Goal: Consume media (video, audio): Consume media (video, audio)

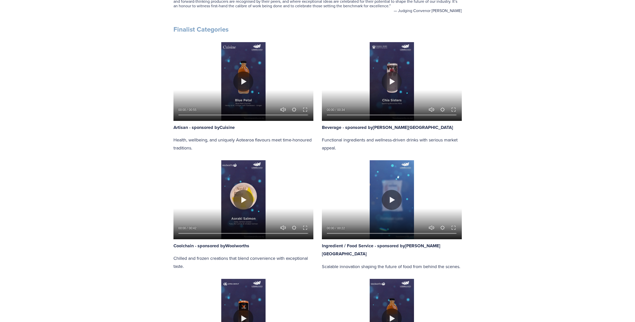
scroll to position [326, 0]
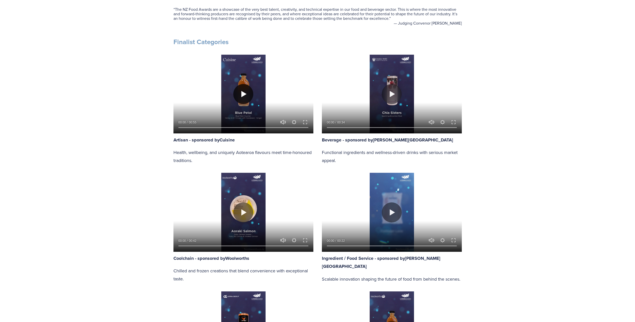
click at [242, 94] on button "Play" at bounding box center [243, 94] width 20 height 20
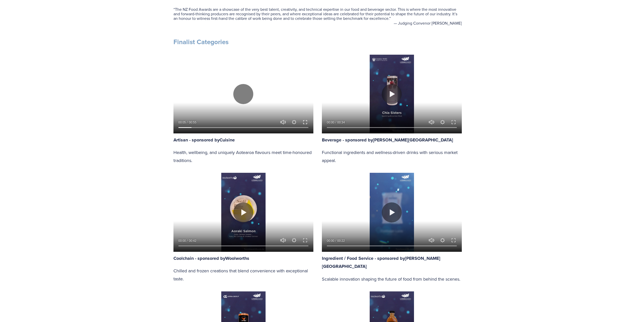
click at [305, 123] on button "Exit fullscreen Enter fullscreen" at bounding box center [305, 122] width 6 height 6
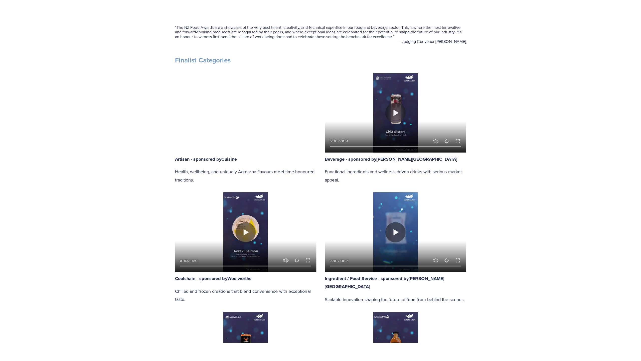
scroll to position [355, 0]
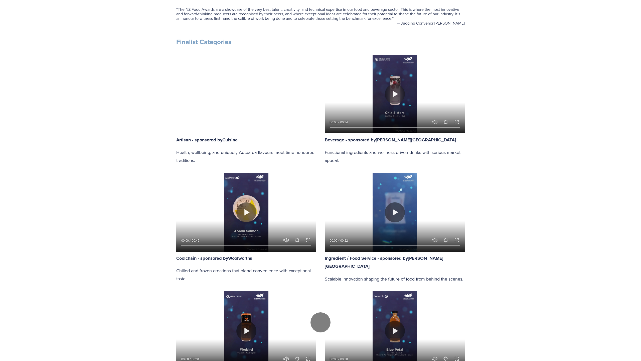
click at [269, 140] on div at bounding box center [320, 322] width 641 height 813
click at [319, 312] on button "Play" at bounding box center [320, 322] width 20 height 20
click at [352, 140] on div at bounding box center [320, 322] width 641 height 813
type input "89.3"
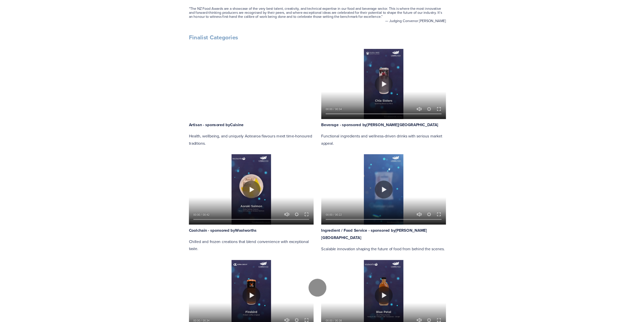
scroll to position [326, 0]
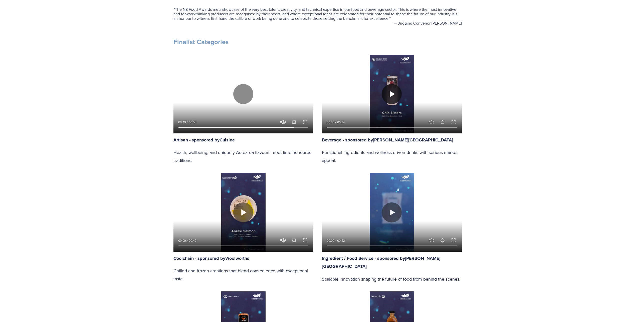
click at [392, 96] on button "Play" at bounding box center [392, 94] width 20 height 20
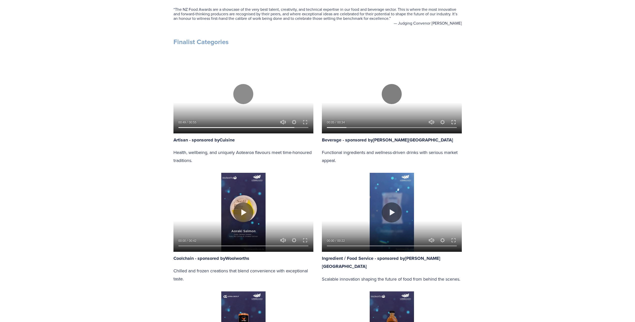
click at [454, 120] on button "Exit fullscreen Enter fullscreen" at bounding box center [454, 122] width 6 height 6
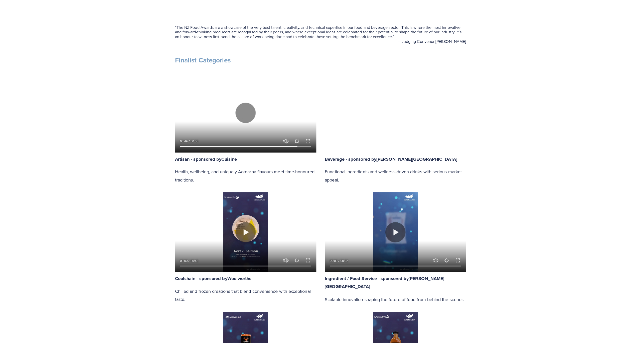
scroll to position [355, 0]
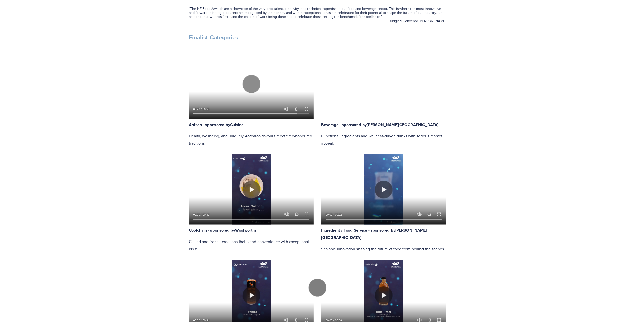
scroll to position [326, 0]
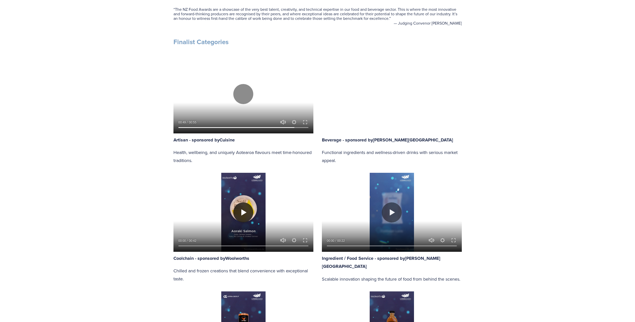
click at [244, 212] on button "Play" at bounding box center [243, 212] width 20 height 20
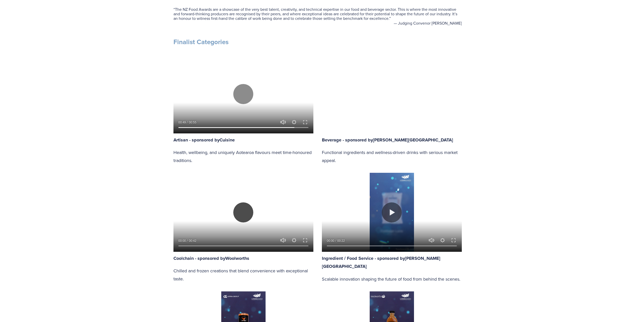
type input "97.79"
type input "0.35"
type input "98.56"
type input "0.98"
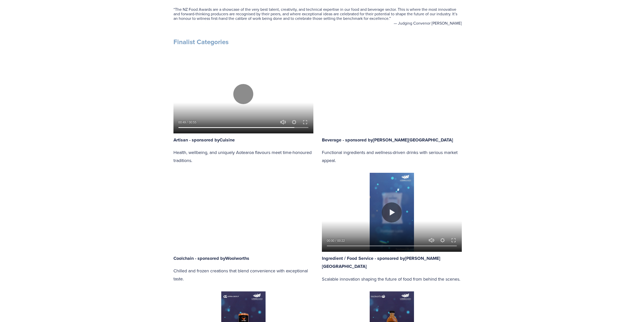
type input "99.34"
type input "1.6"
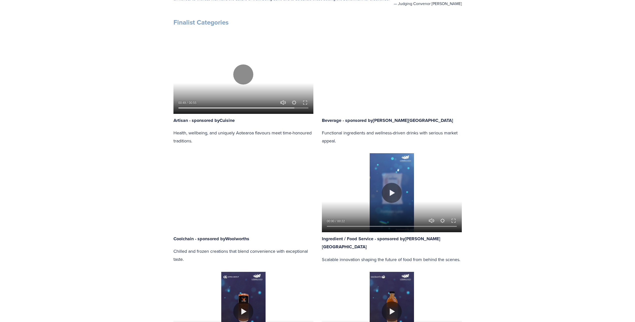
type input "100"
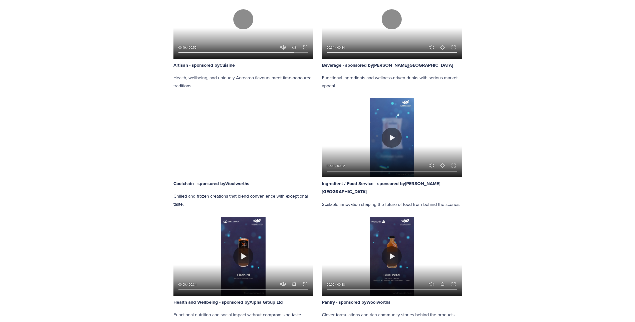
scroll to position [401, 0]
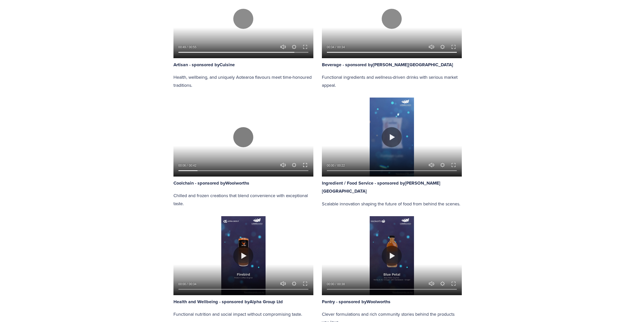
click at [306, 165] on button "Exit fullscreen Enter fullscreen" at bounding box center [305, 165] width 6 height 6
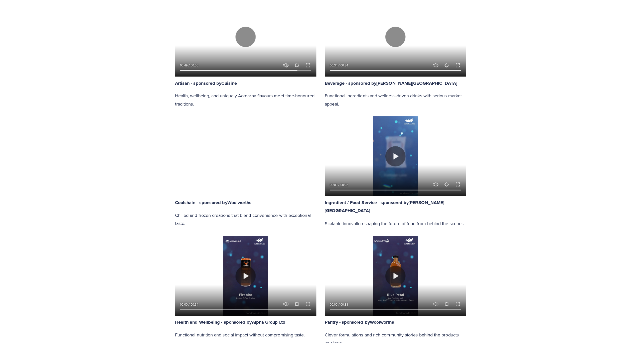
scroll to position [430, 0]
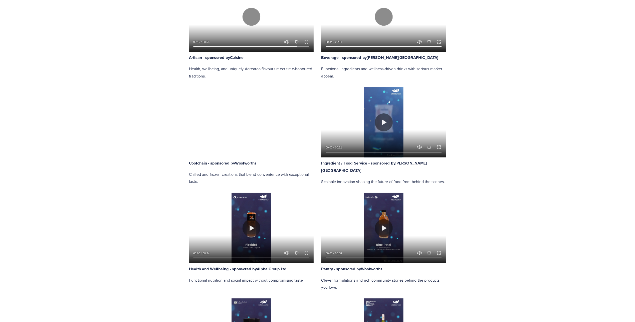
scroll to position [401, 0]
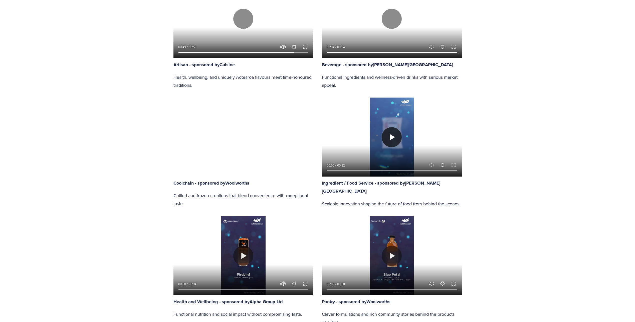
click at [392, 137] on button "Play" at bounding box center [392, 137] width 20 height 20
type input "92.65"
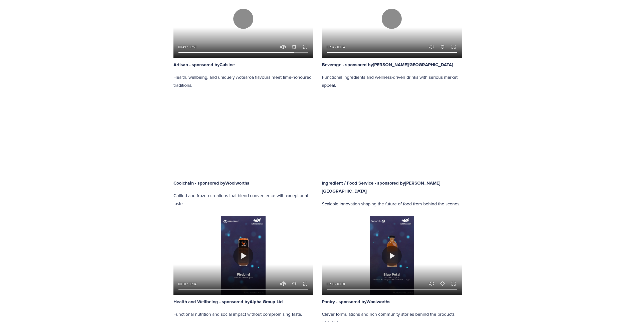
type input "0.63"
type input "93.29"
type input "1.8"
type input "93.89"
type input "3.01"
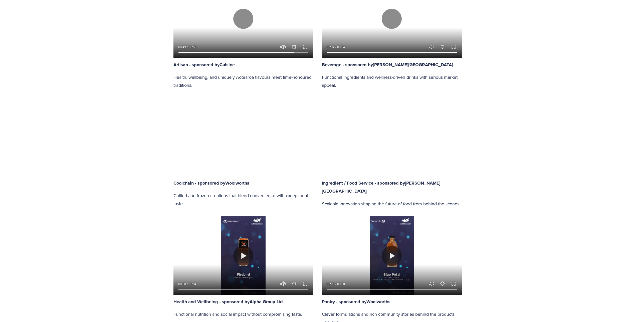
type input "94.51"
type input "4.25"
type input "95.12"
type input "5.46"
type input "95.74"
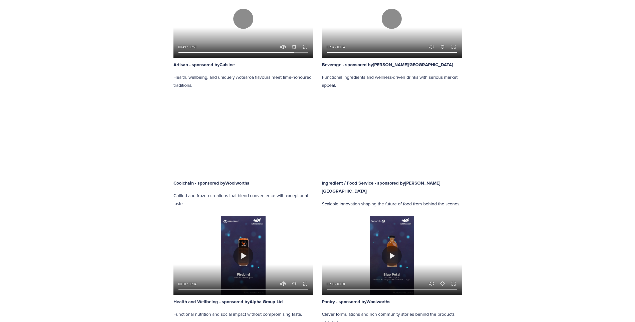
type input "6.67"
type input "96.36"
type input "7.88"
type input "97"
type input "9.1"
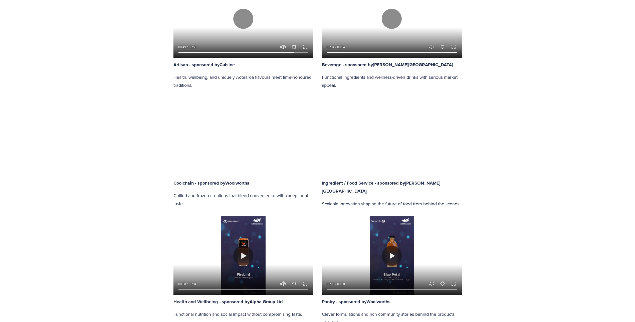
type input "97.6"
type input "10.31"
type input "98.22"
type input "11.52"
type input "99.45"
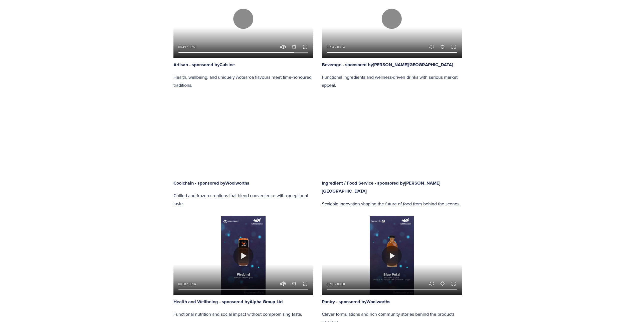
type input "12.73"
type input "100"
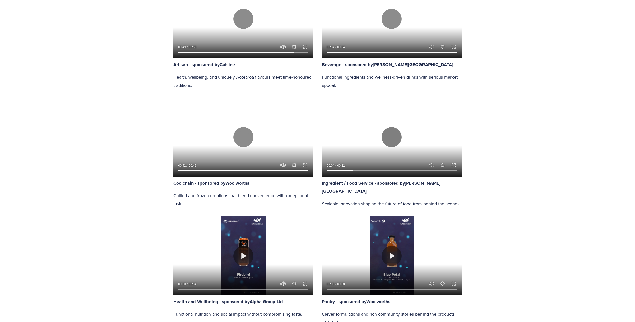
click at [453, 164] on button "Exit fullscreen Enter fullscreen" at bounding box center [454, 165] width 6 height 6
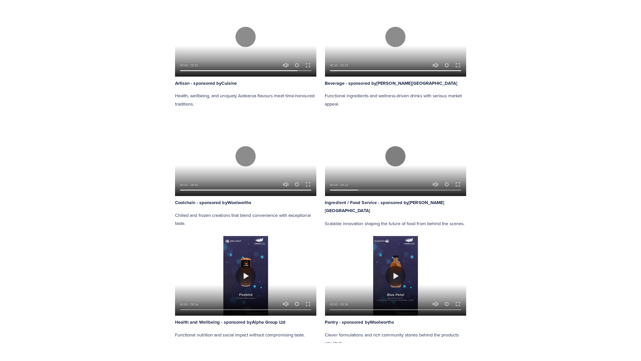
scroll to position [430, 0]
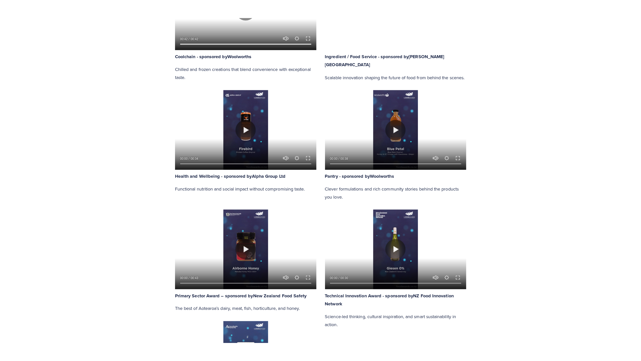
scroll to position [551, 0]
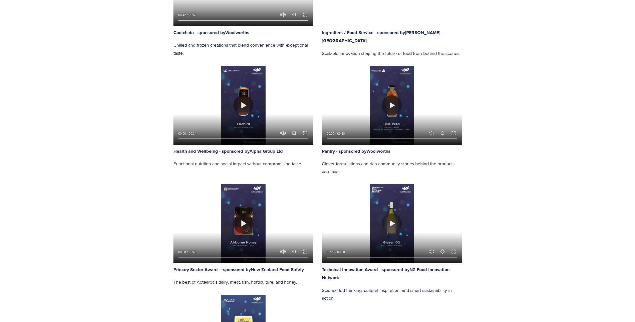
type input "100"
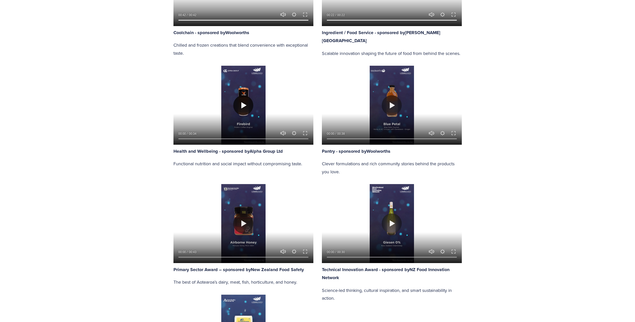
click at [242, 106] on button "Play" at bounding box center [243, 105] width 20 height 20
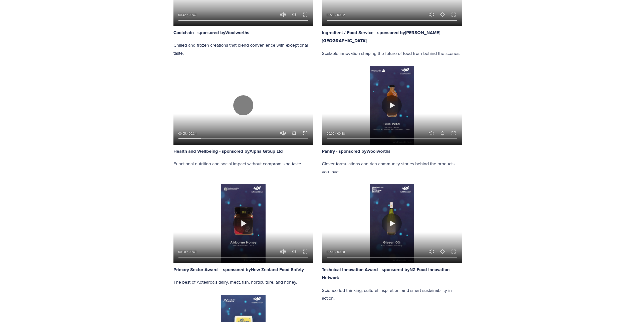
click at [305, 132] on button "Exit fullscreen Enter fullscreen" at bounding box center [305, 133] width 6 height 6
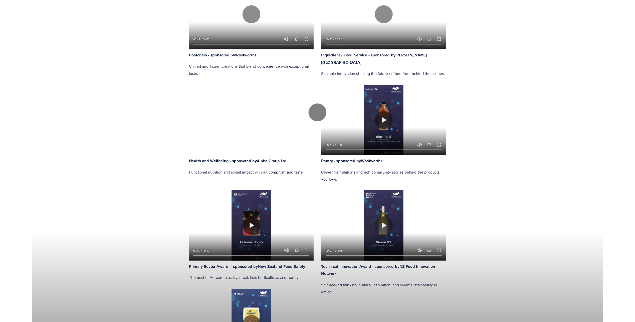
scroll to position [522, 0]
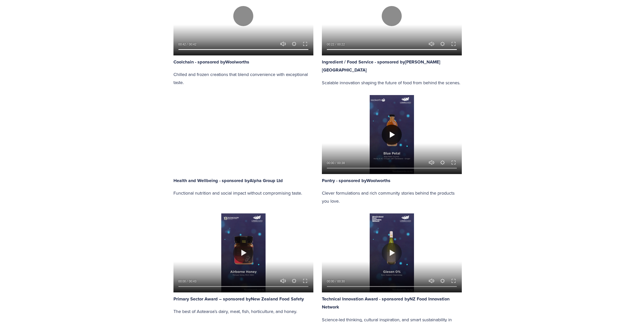
click at [390, 134] on button "Play" at bounding box center [392, 134] width 20 height 20
type input "92.39"
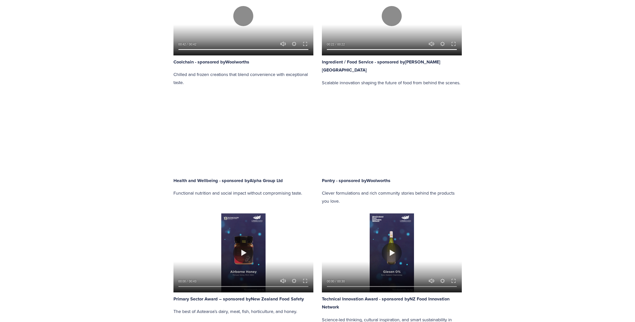
type input "0.33"
type input "93.15"
type input "1"
type input "93.91"
type input "1.66"
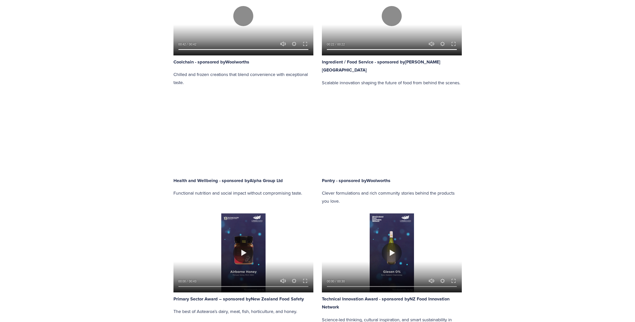
type input "94.69"
type input "2.39"
type input "95.44"
type input "3.07"
type input "96.23"
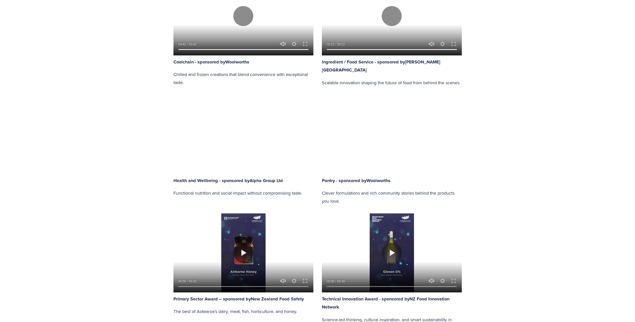
type input "3.76"
type input "97"
type input "4.45"
type input "97.73"
type input "5.12"
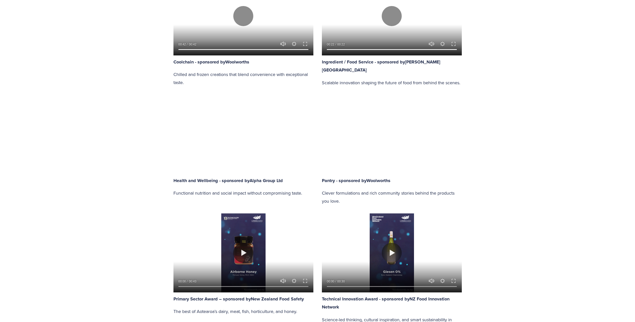
type input "98.54"
type input "5.82"
type input "99.27"
type input "6.51"
type input "100"
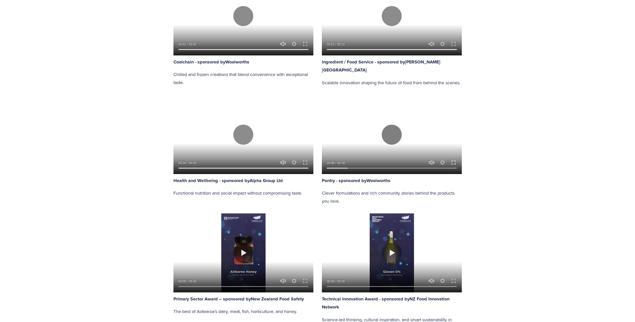
click at [455, 162] on button "Exit fullscreen Enter fullscreen" at bounding box center [454, 162] width 6 height 6
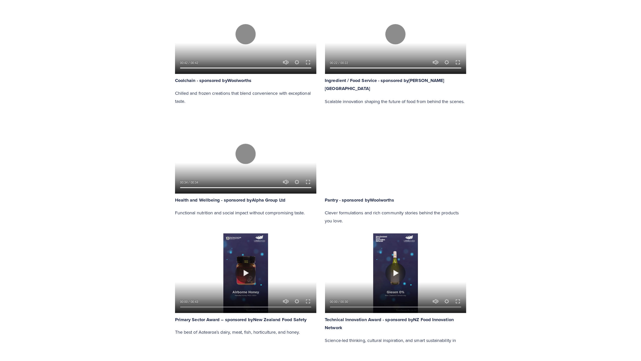
scroll to position [551, 0]
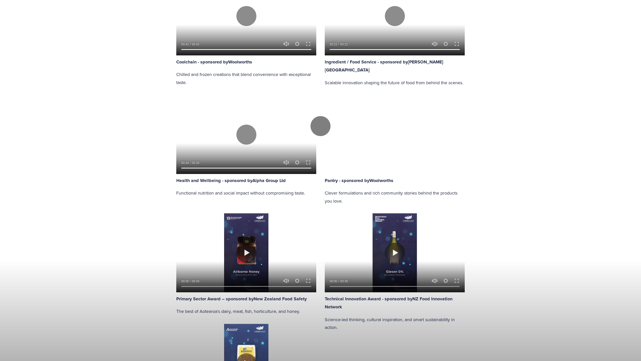
click at [489, 237] on div at bounding box center [320, 126] width 641 height 813
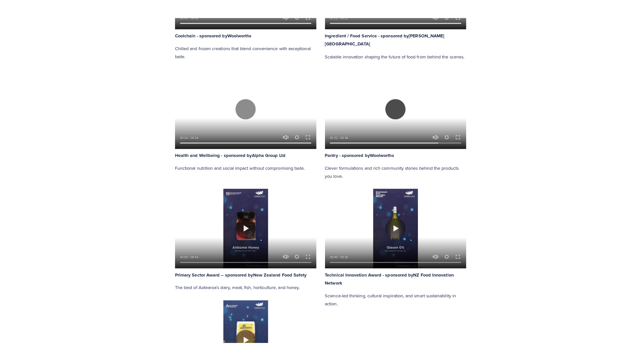
scroll to position [572, 0]
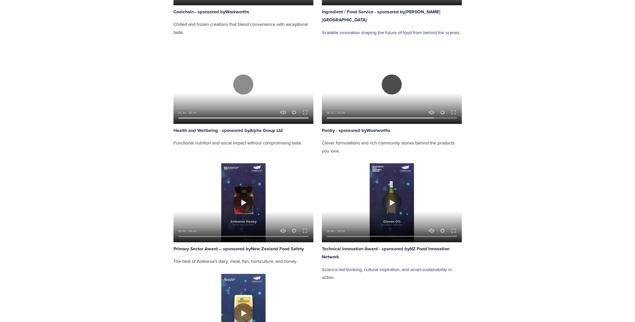
click at [393, 84] on button "Play" at bounding box center [392, 84] width 20 height 20
click at [453, 111] on button "Exit fullscreen Enter fullscreen" at bounding box center [454, 112] width 6 height 6
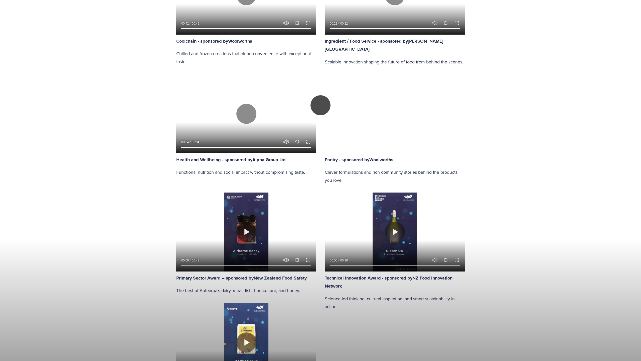
click at [321, 115] on button "Play" at bounding box center [320, 105] width 20 height 20
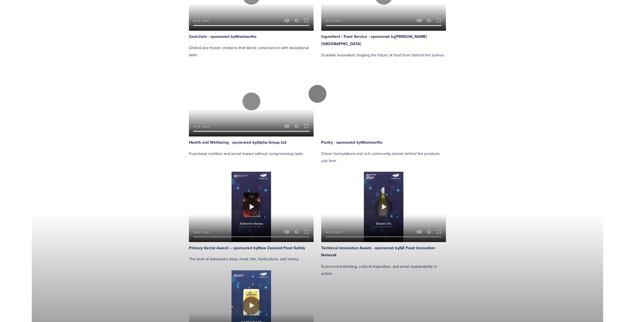
scroll to position [542, 0]
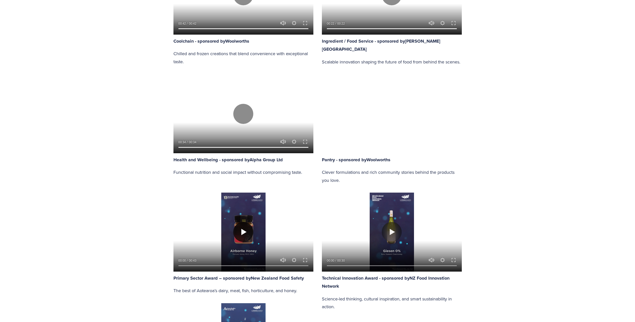
click at [241, 231] on button "Play" at bounding box center [243, 232] width 20 height 20
type input "58.02"
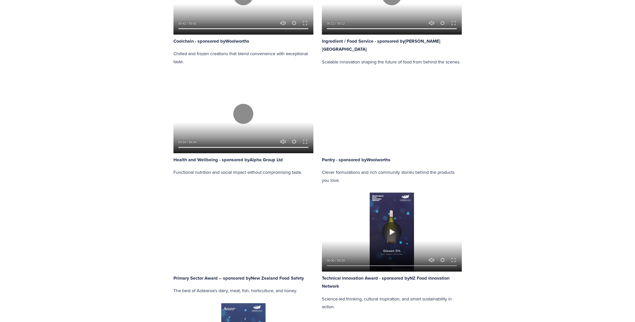
type input "0.3"
type input "58.71"
type input "0.92"
type input "59.38"
type input "1.54"
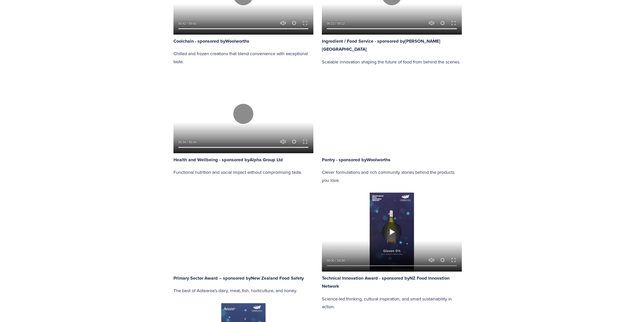
type input "60.05"
type input "2.17"
type input "60.74"
type input "2.79"
type input "61.42"
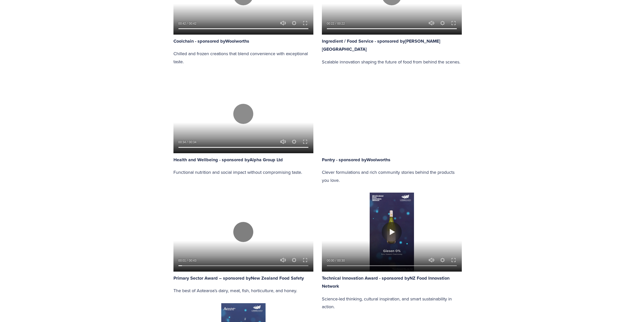
type input "3.4"
type input "62.1"
type input "4"
type input "62.79"
type input "4.62"
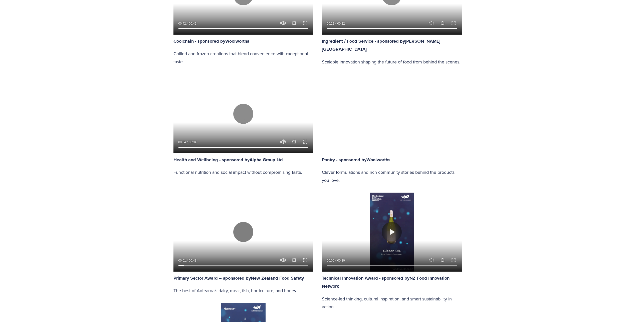
type input "63.47"
type input "5.24"
type input "64.16"
type input "5.85"
type input "64.84"
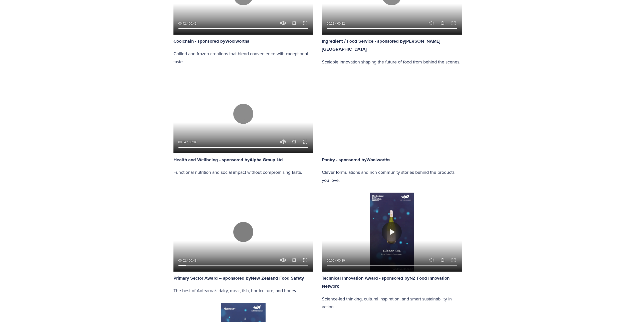
type input "6.47"
type input "65.52"
type input "7.09"
type input "66.2"
type input "7.71"
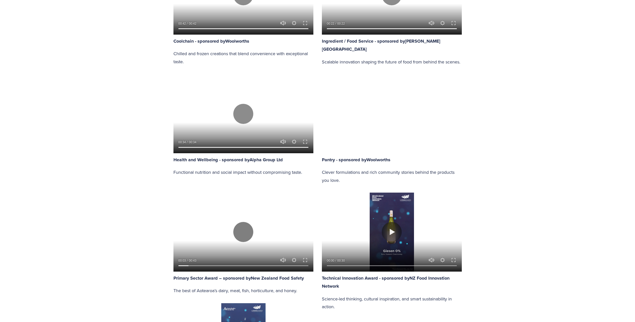
drag, startPoint x: 306, startPoint y: 259, endPoint x: 306, endPoint y: 284, distance: 25.8
click at [305, 258] on button "Exit fullscreen Enter fullscreen" at bounding box center [305, 260] width 6 height 6
type input "67.66"
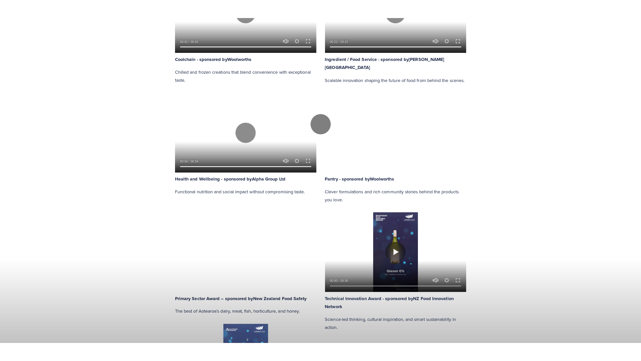
scroll to position [572, 0]
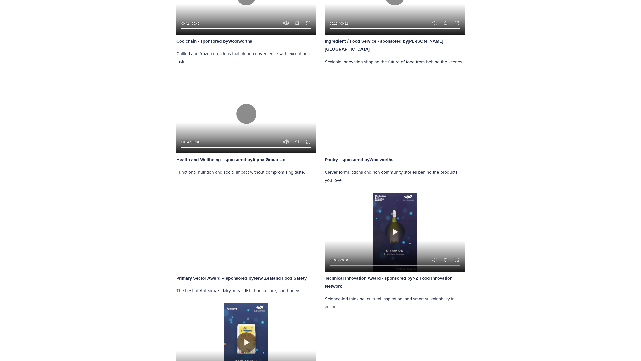
type input "9.07"
type input "68.36"
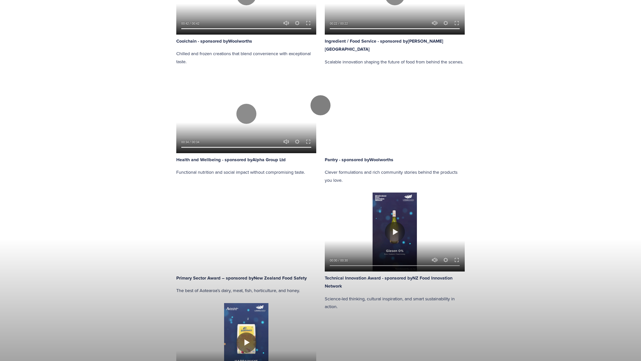
type input "9.67"
type input "69.01"
type input "10.32"
type input "69.7"
type input "10.9"
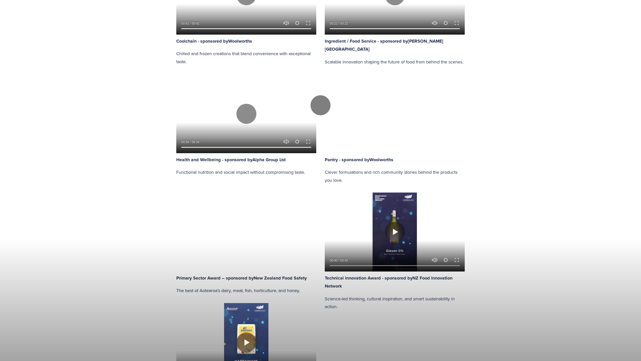
type input "70.38"
type input "11.55"
type input "71.07"
type input "12.14"
type input "71.75"
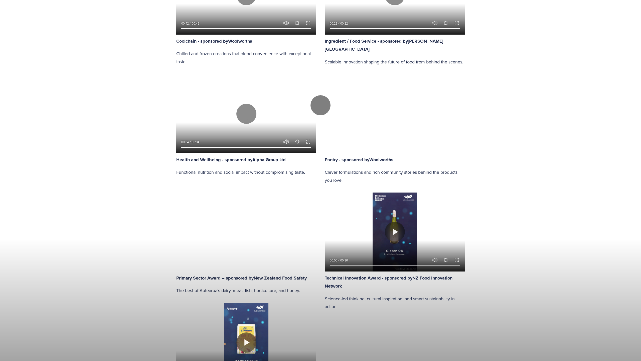
type input "12.76"
type input "72.44"
type input "13.38"
type input "73.12"
type input "14"
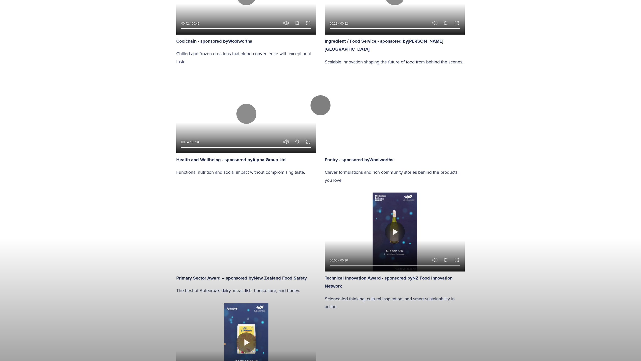
type input "73.81"
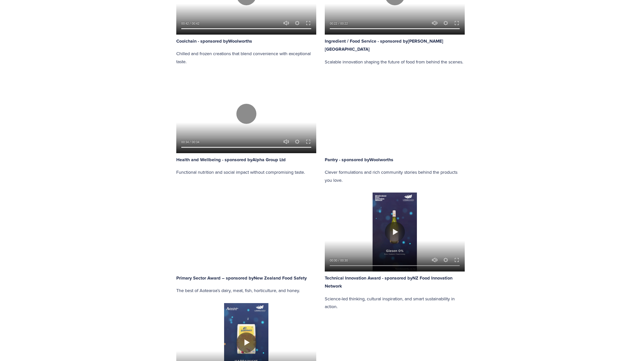
type input "14.62"
type input "74.5"
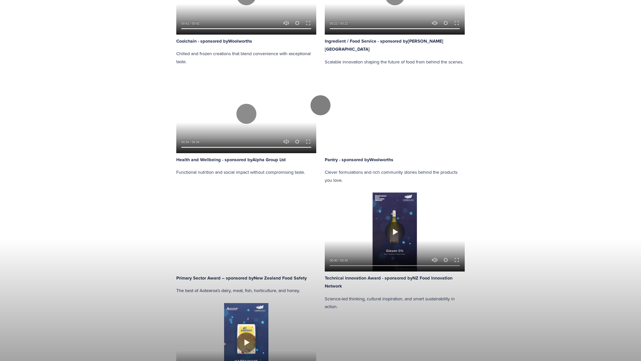
type input "15.24"
type input "75.16"
type input "15.85"
type input "75.87"
type input "16.48"
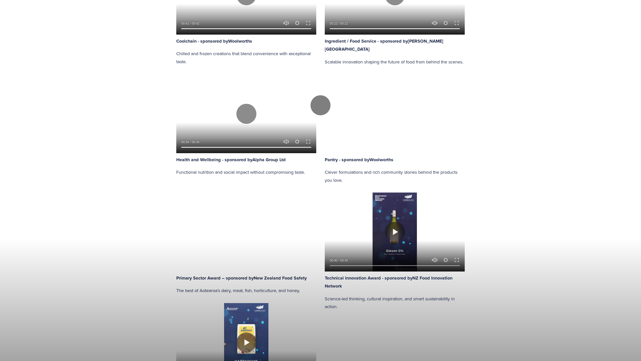
type input "76.53"
type input "17.08"
type input "77.21"
type input "17.72"
type input "77.9"
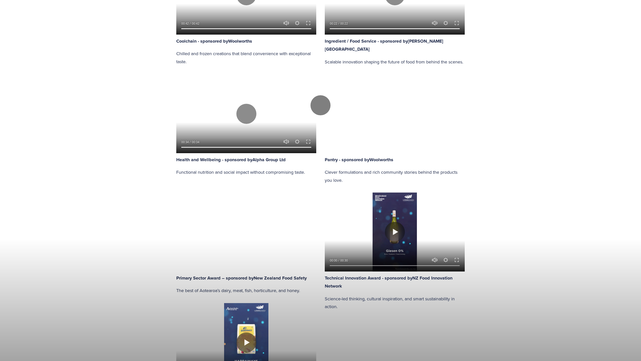
type input "18.34"
type input "78.58"
type input "18.96"
type input "79.27"
type input "19.58"
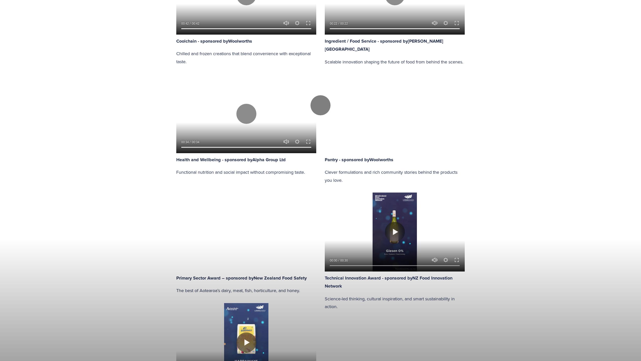
type input "79.96"
type input "20.17"
type input "80.63"
type input "20.79"
type input "81.32"
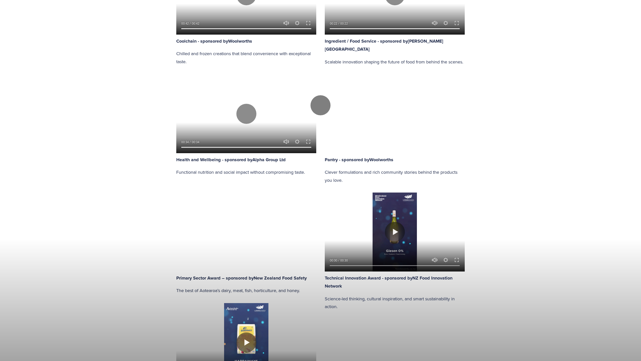
type input "21.41"
type input "82.01"
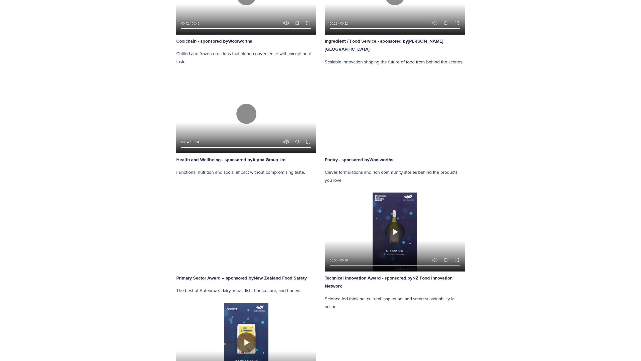
type input "22.03"
type input "82.69"
type input "22.65"
type input "83.38"
type input "23.27"
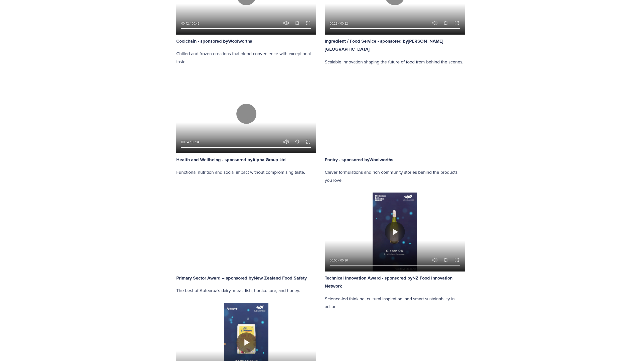
type input "84.04"
type input "23.89"
type input "84.73"
type input "24.51"
type input "85.41"
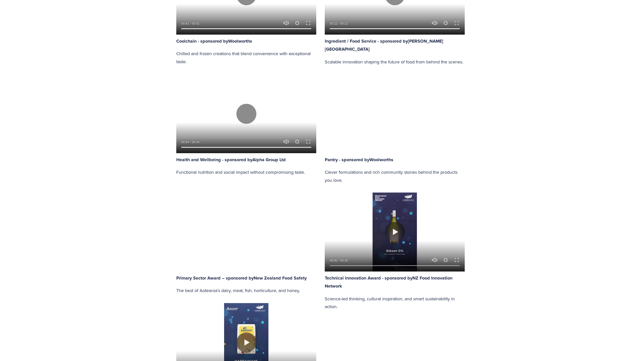
type input "25.13"
type input "86.09"
type input "25.75"
type input "86.78"
type input "26.37"
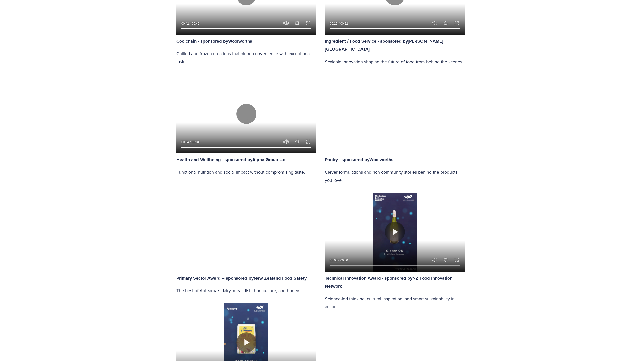
type input "87.46"
type input "27"
type input "88.15"
type input "27.62"
type input "88.83"
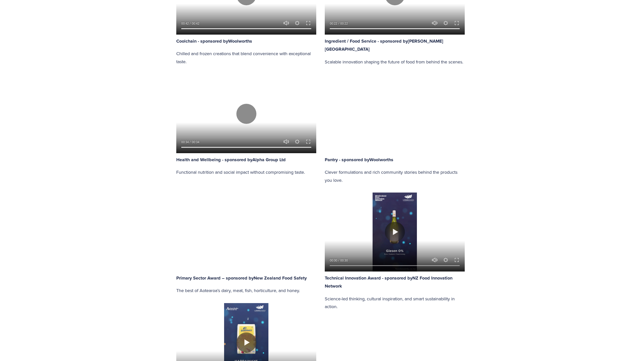
type input "28.23"
type input "89.52"
type input "28.82"
type input "90.19"
type input "29.44"
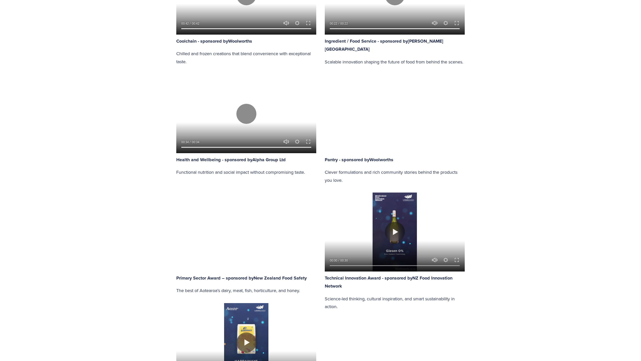
type input "90.88"
type input "30.06"
type input "91.56"
type input "30.68"
type input "92.24"
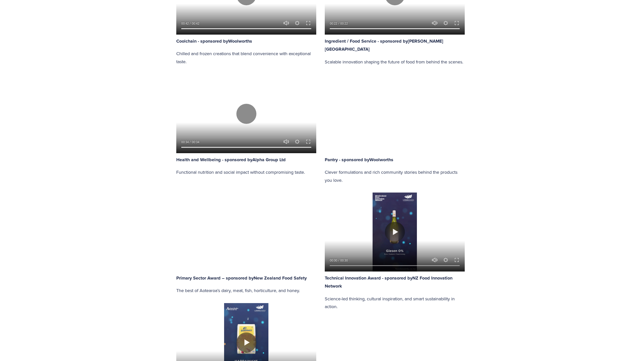
type input "31.29"
type input "92.92"
type input "31.9"
type input "93.63"
type input "32.53"
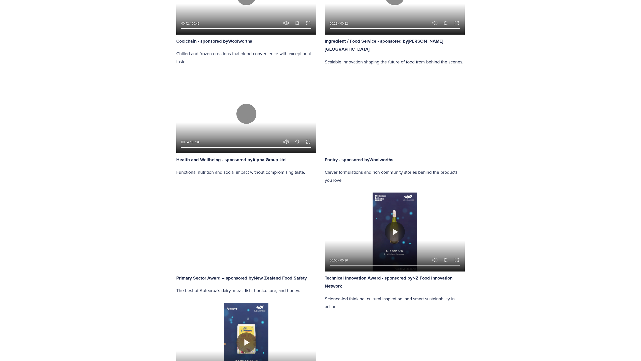
type input "94.3"
type input "33.14"
type input "94.98"
type input "33.78"
type input "95.66"
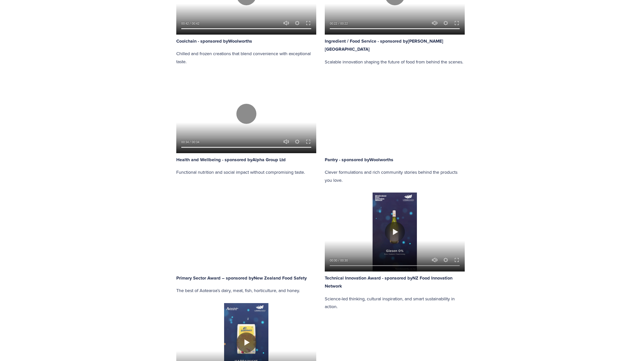
type input "34.41"
type input "96.34"
type input "35.02"
type input "97.71"
type input "35.65"
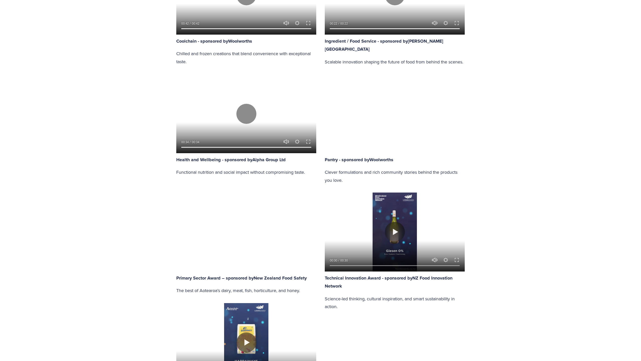
type input "98.39"
type input "36.27"
type input "99.08"
type input "36.89"
type input "99.78"
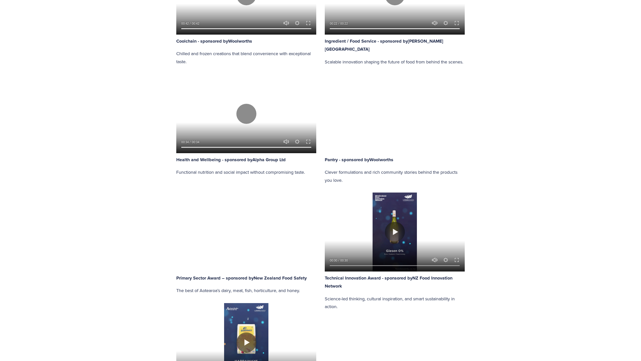
type input "37.51"
type input "100"
type input "38.13"
type input "100"
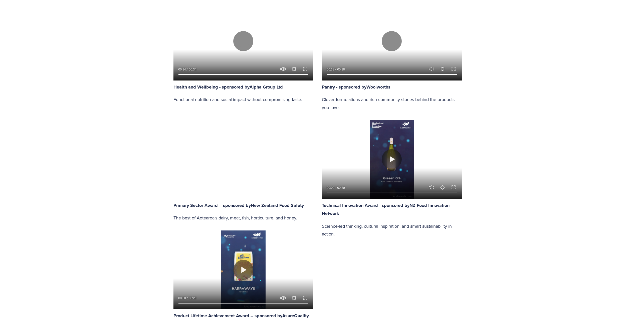
scroll to position [617, 0]
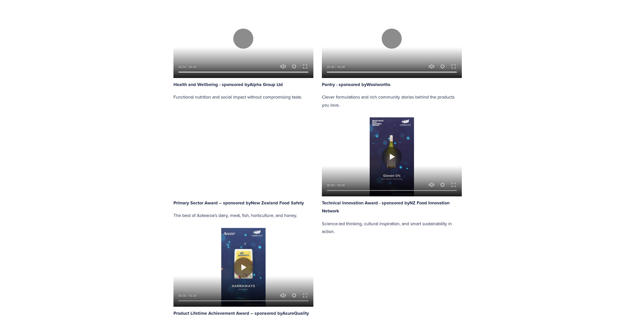
type input "100"
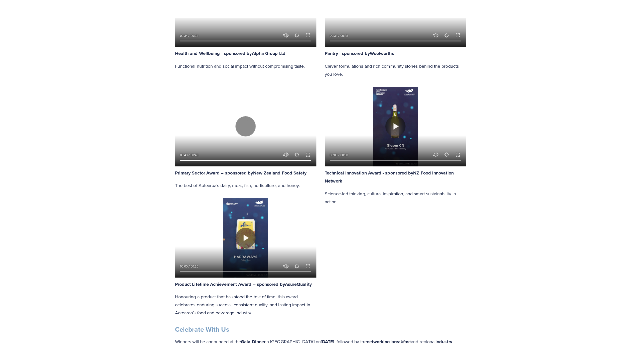
scroll to position [668, 0]
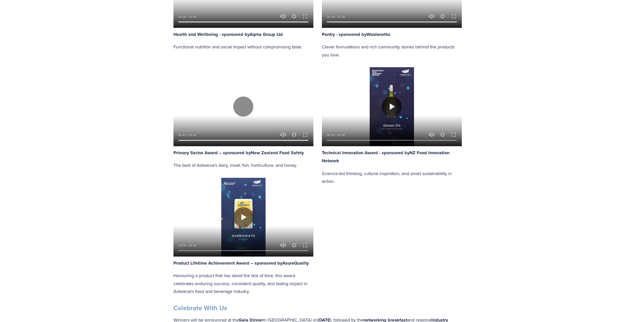
click at [390, 106] on button "Play" at bounding box center [392, 106] width 20 height 20
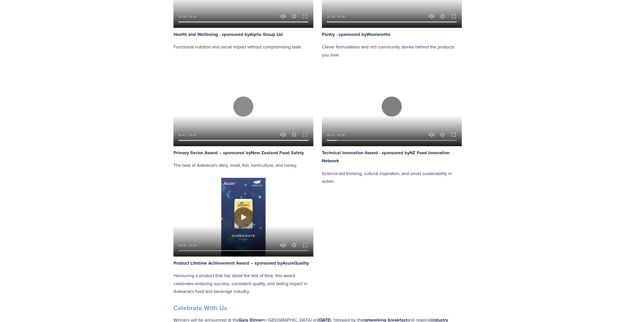
click at [453, 134] on button "Exit fullscreen Enter fullscreen" at bounding box center [454, 134] width 6 height 6
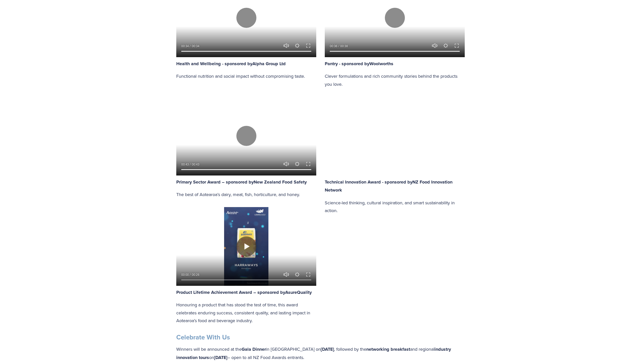
type input "100"
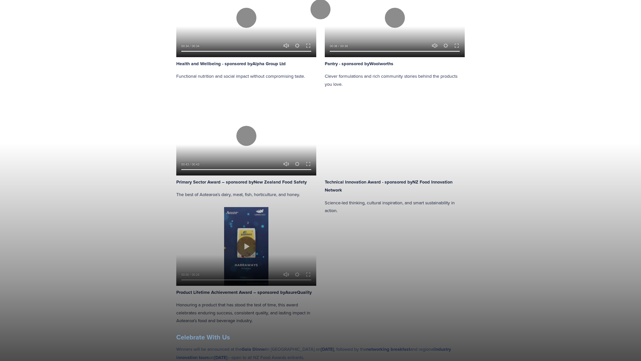
drag, startPoint x: 633, startPoint y: 348, endPoint x: 632, endPoint y: 321, distance: 27.1
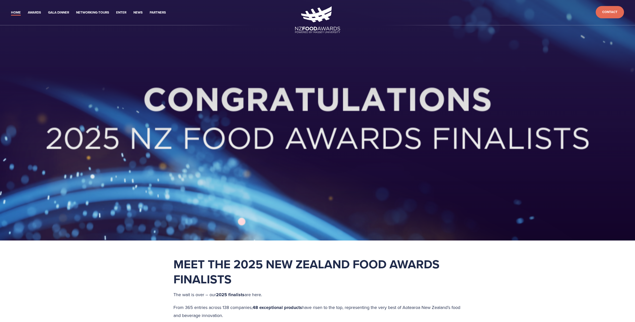
scroll to position [0, 0]
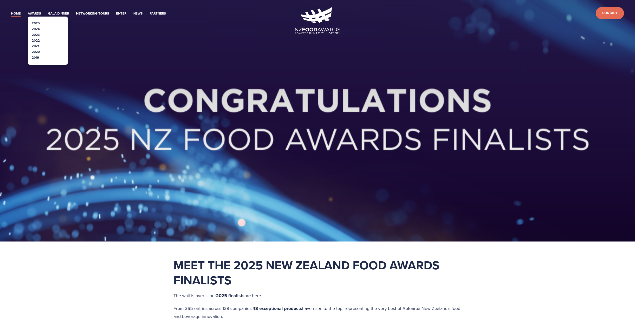
click at [36, 22] on link "2025" at bounding box center [36, 23] width 8 height 5
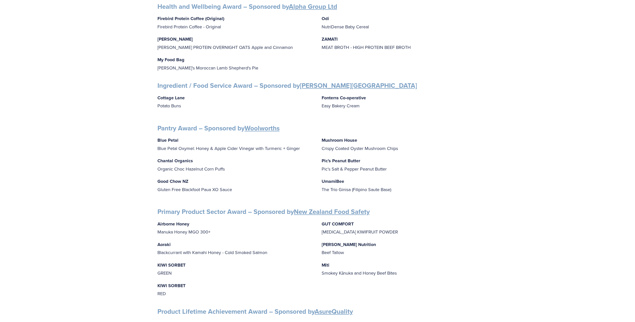
scroll to position [401, 0]
